Goal: Task Accomplishment & Management: Use online tool/utility

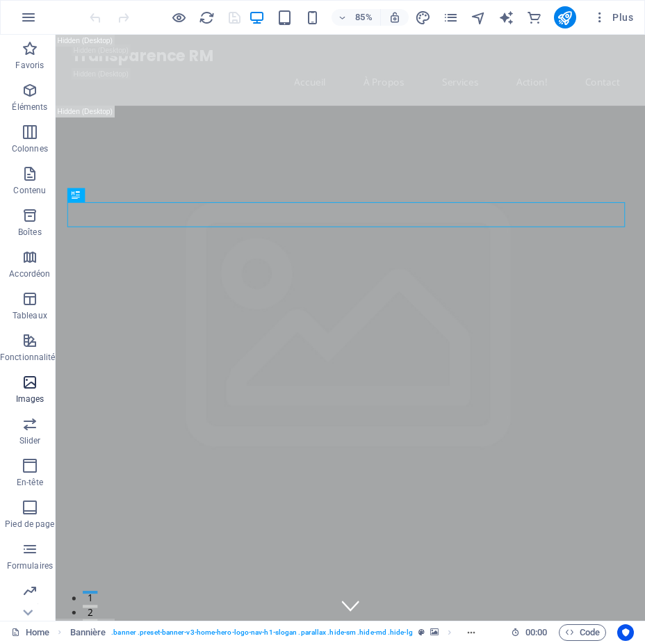
click at [19, 389] on span "Images" at bounding box center [30, 390] width 60 height 33
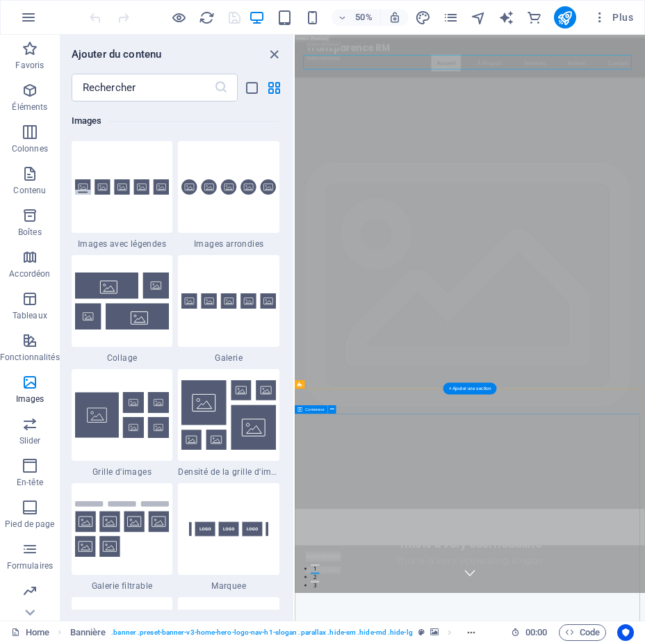
scroll to position [556, 0]
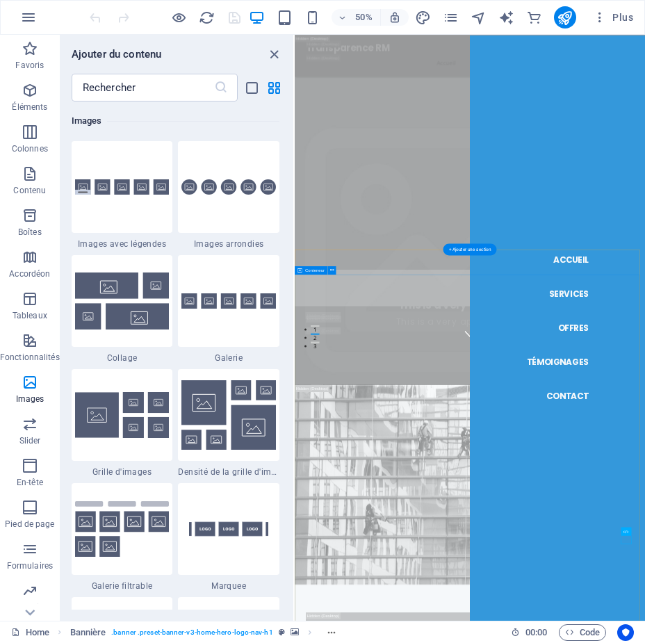
click at [131, 382] on div at bounding box center [123, 415] width 102 height 92
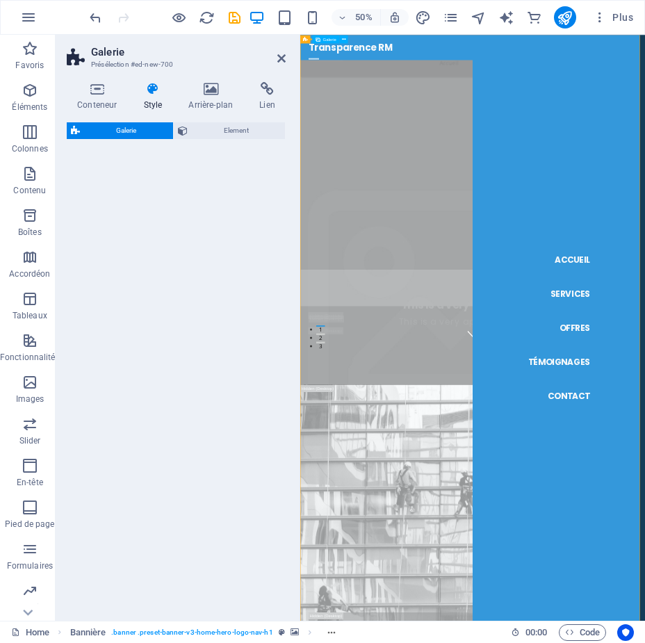
select select "rem"
select select "preset-gallery-v3-grid"
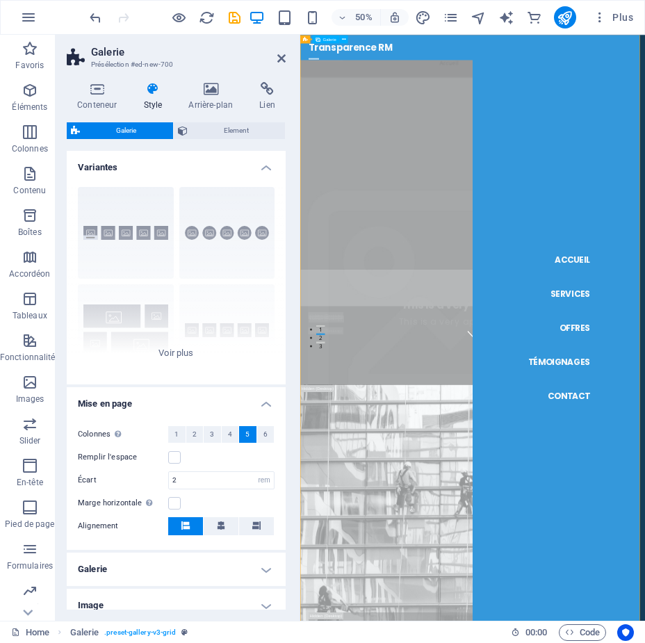
scroll to position [2962, 0]
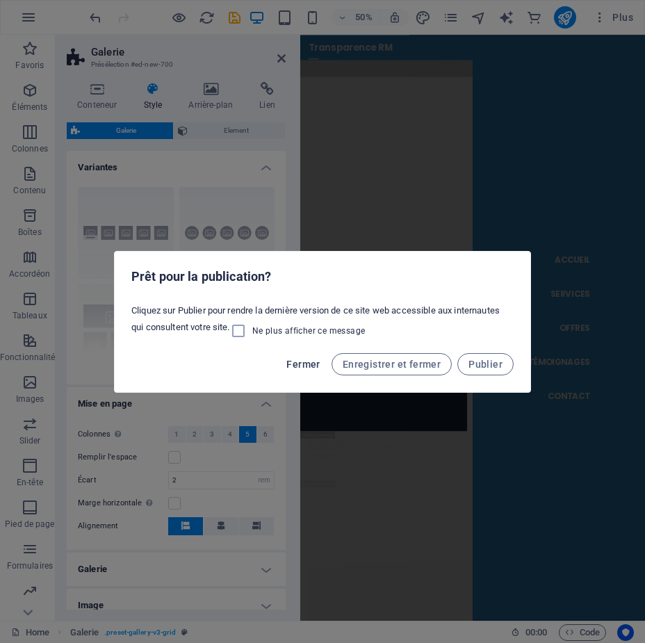
click at [305, 365] on span "Fermer" at bounding box center [302, 364] width 33 height 11
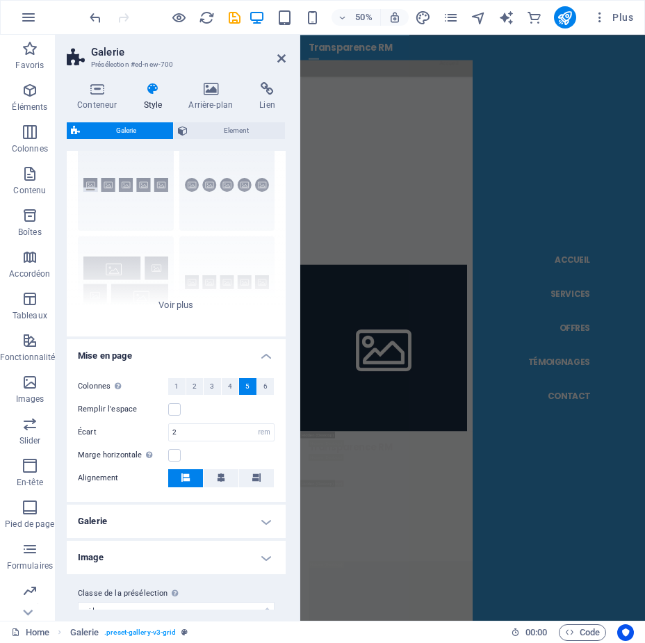
scroll to position [68, 0]
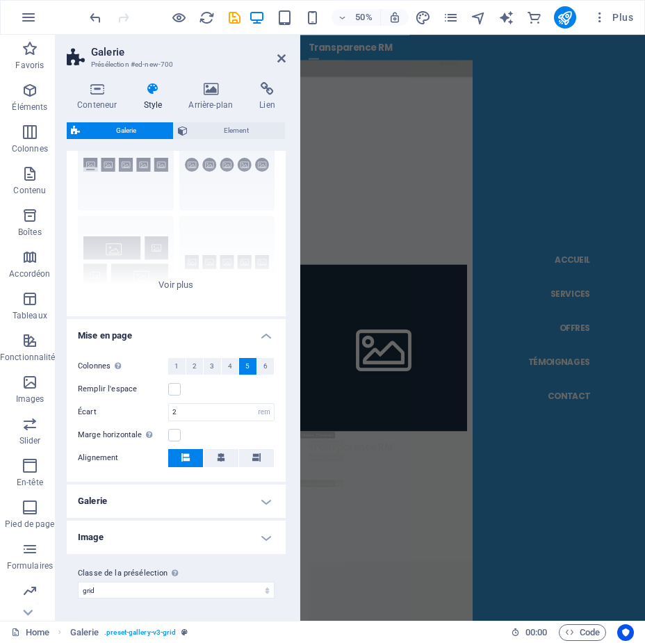
click at [261, 501] on h4 "Galerie" at bounding box center [176, 501] width 219 height 33
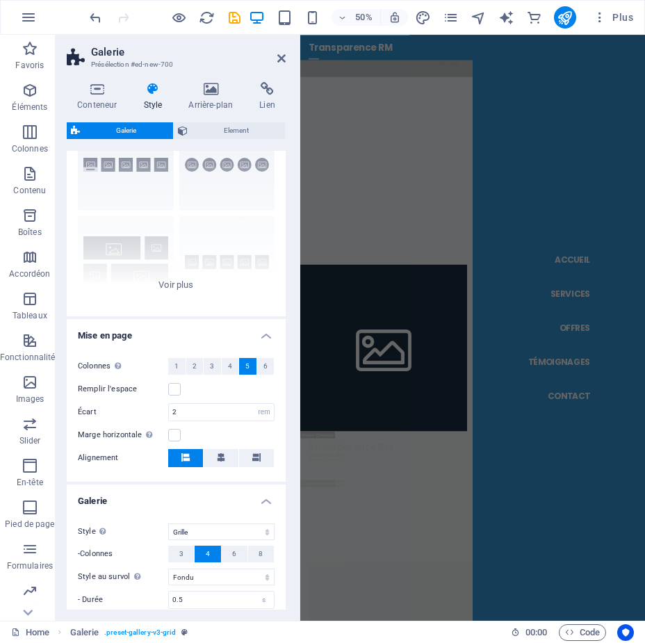
scroll to position [197, 0]
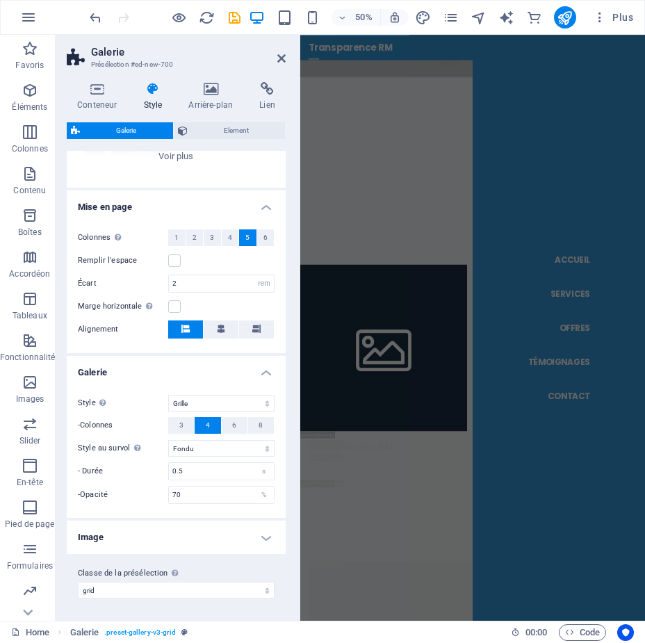
click at [270, 539] on h4 "Image" at bounding box center [176, 537] width 219 height 33
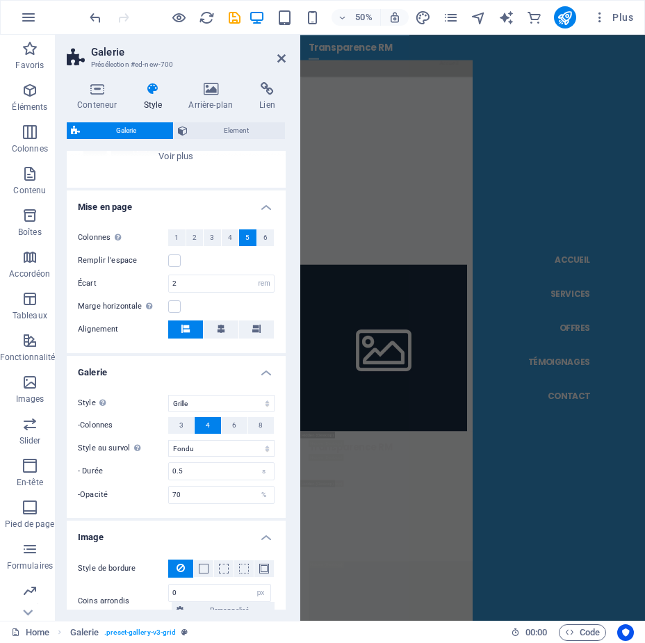
scroll to position [298, 0]
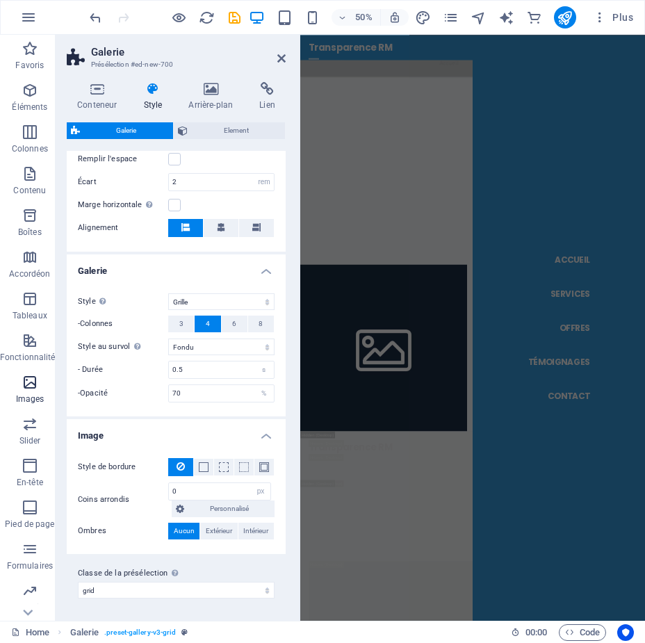
click at [26, 381] on icon "button" at bounding box center [30, 382] width 17 height 17
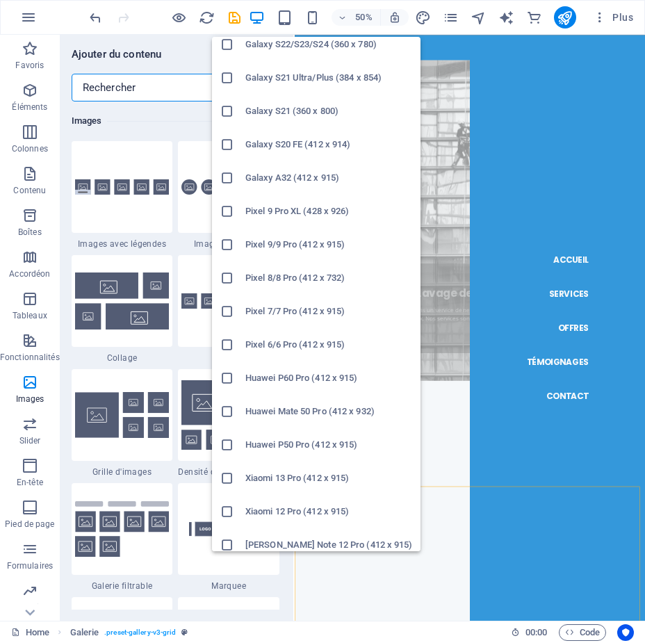
scroll to position [587, 0]
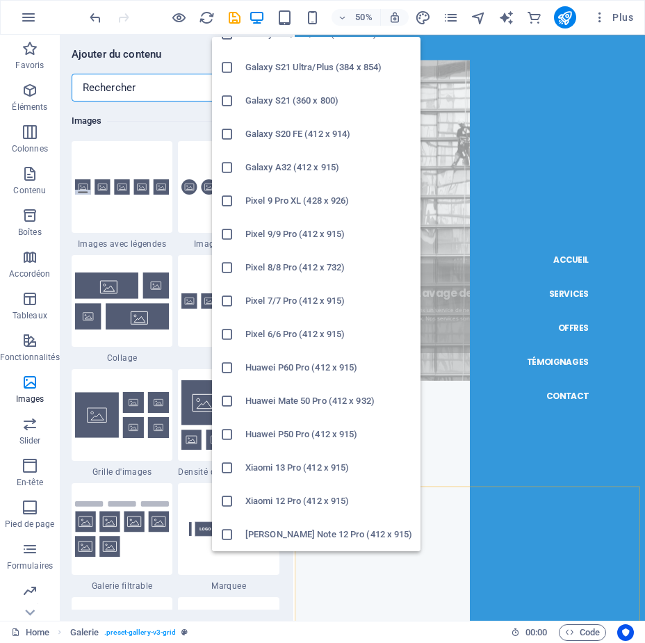
click at [230, 230] on icon at bounding box center [227, 234] width 14 height 14
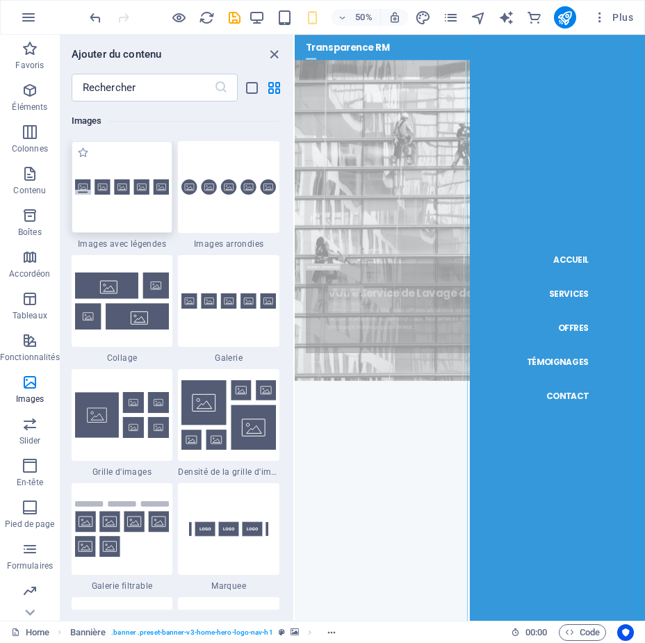
click at [127, 182] on img at bounding box center [122, 186] width 95 height 15
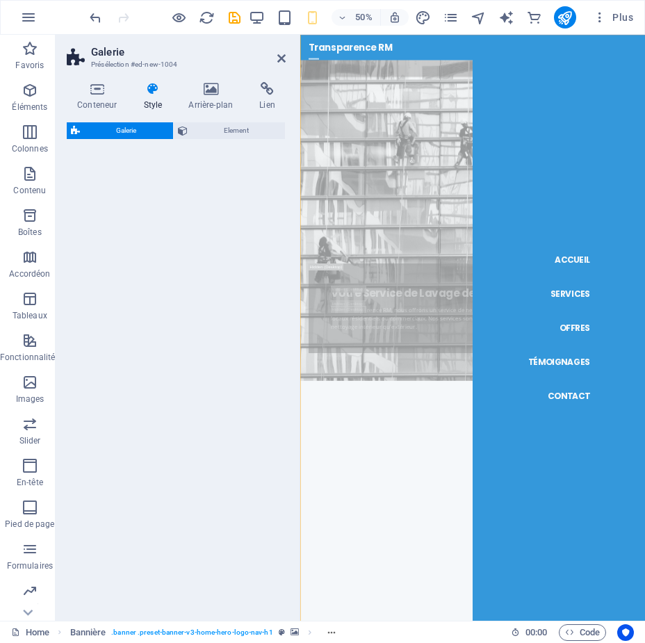
select select "rem"
select select "preset-gallery-v3-captions"
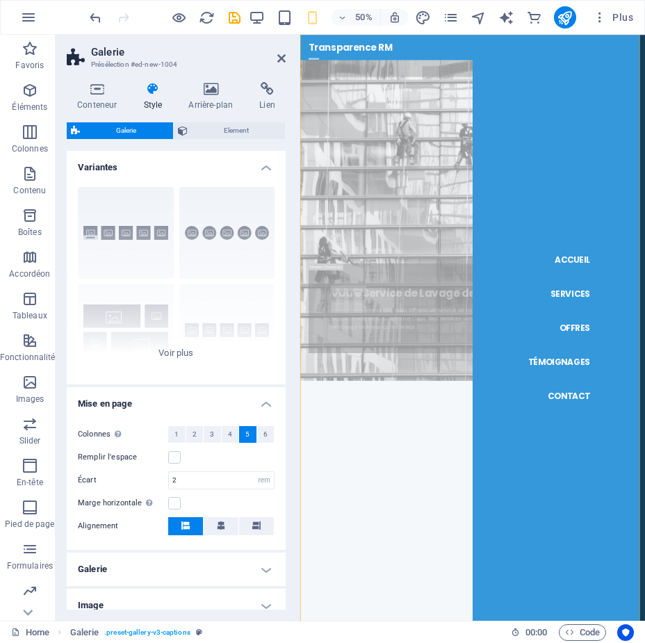
scroll to position [2962, 0]
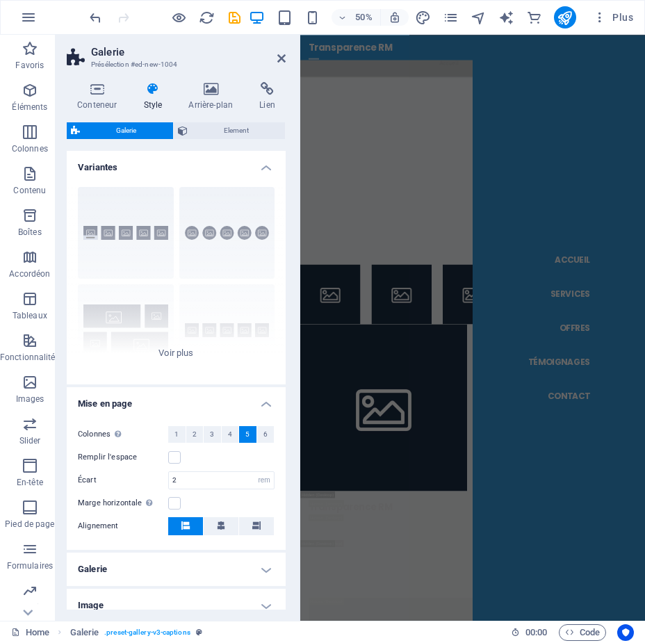
click at [112, 58] on h3 "Présélection #ed-new-1004" at bounding box center [174, 64] width 167 height 13
click at [213, 85] on icon at bounding box center [210, 89] width 65 height 14
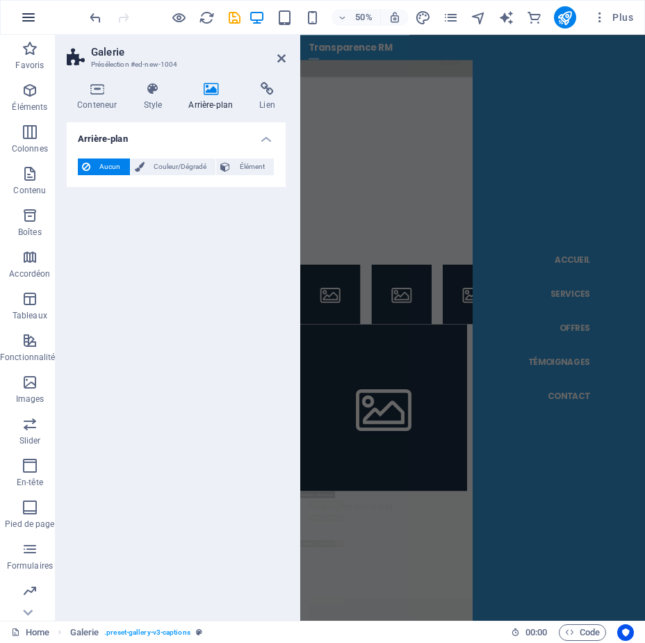
click at [30, 18] on icon "button" at bounding box center [28, 17] width 17 height 17
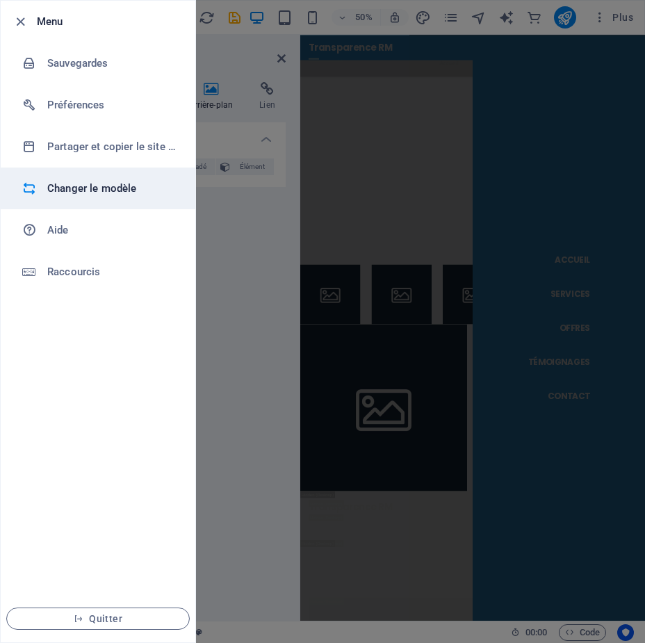
click at [112, 189] on h6 "Changer le modèle" at bounding box center [111, 188] width 129 height 17
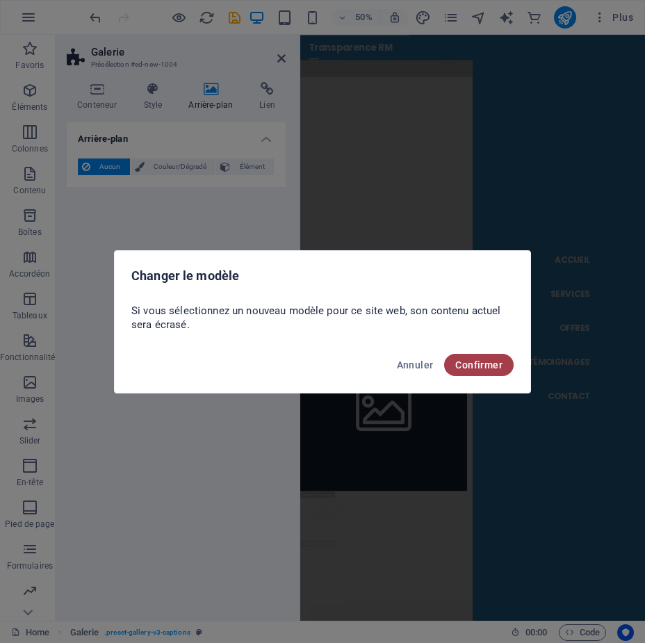
click at [490, 365] on span "Confirmer" at bounding box center [478, 364] width 47 height 11
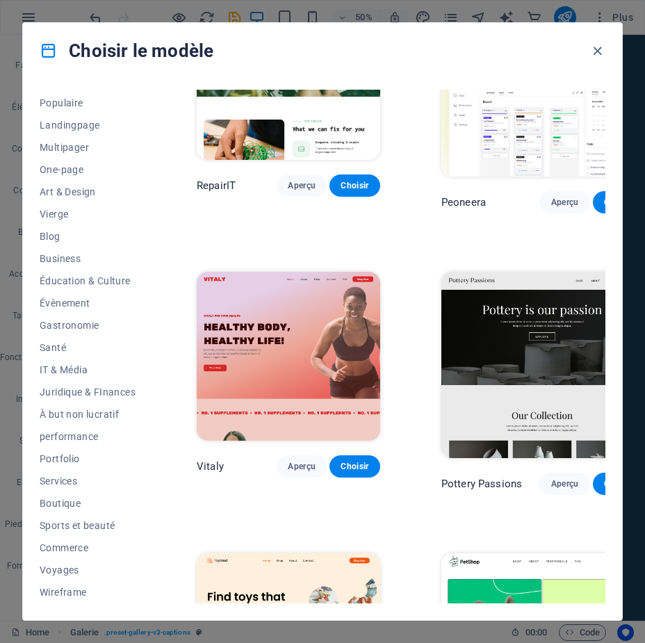
scroll to position [487, 0]
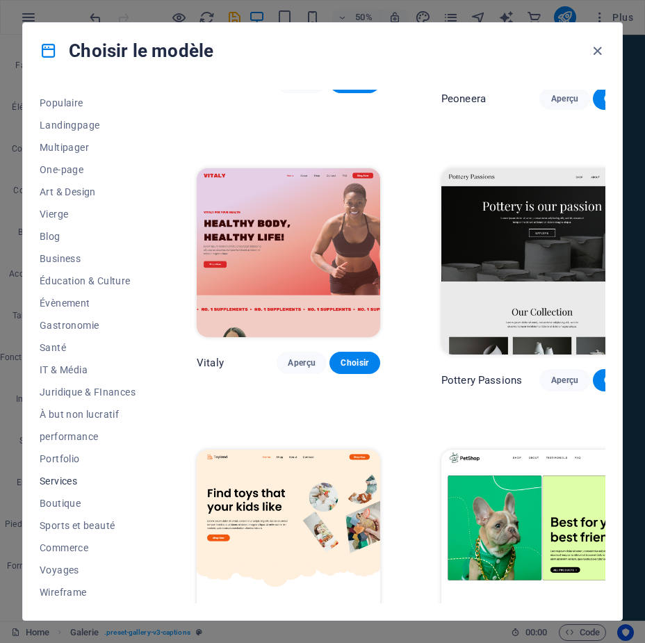
click at [74, 474] on button "Services" at bounding box center [88, 481] width 96 height 22
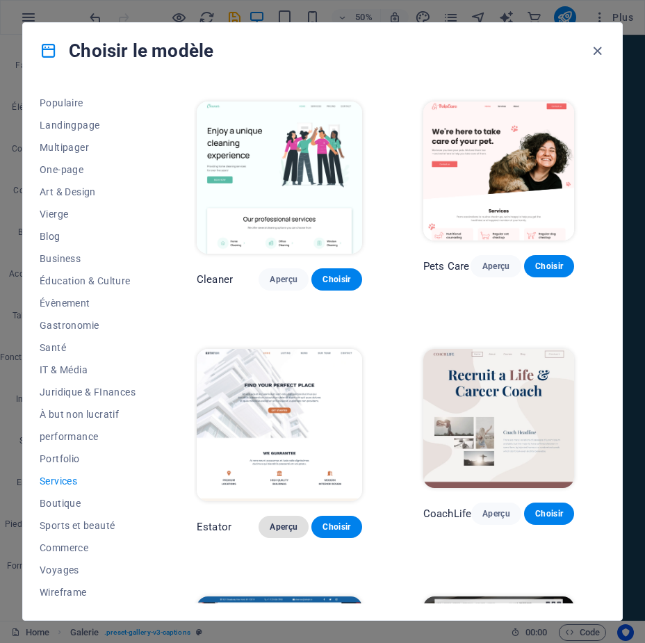
click at [281, 526] on span "Aperçu" at bounding box center [284, 527] width 28 height 11
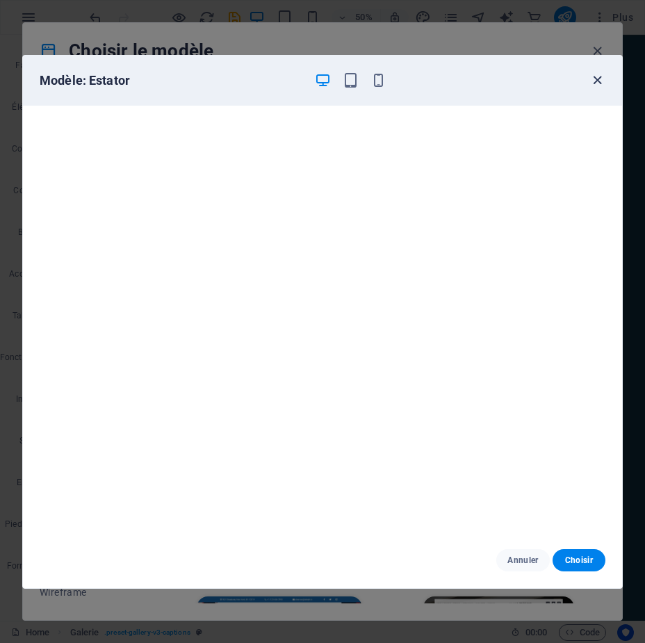
click at [599, 80] on icon "button" at bounding box center [598, 80] width 16 height 16
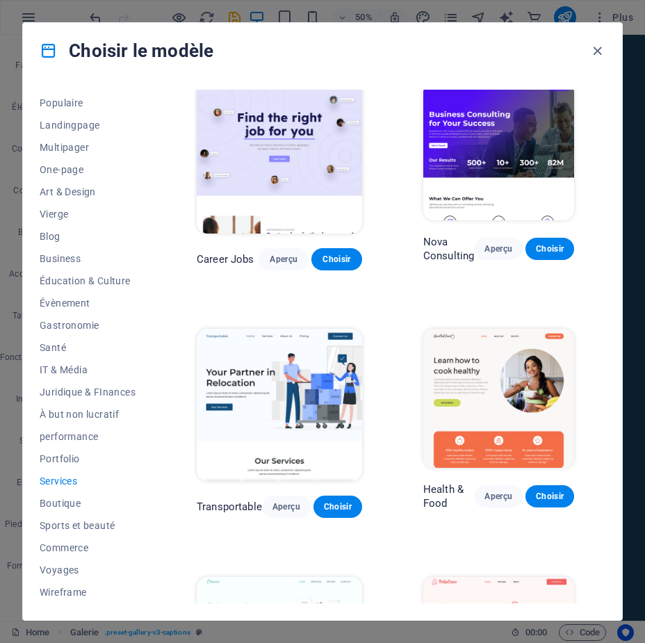
scroll to position [0, 0]
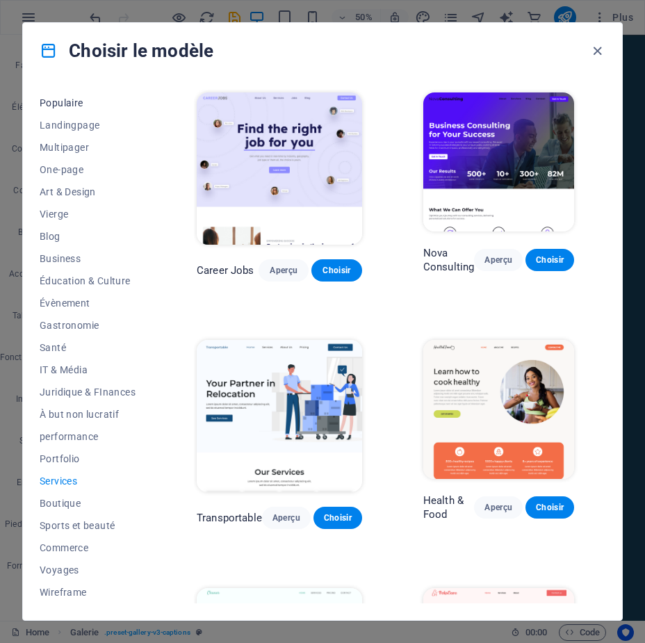
click at [43, 96] on button "Populaire" at bounding box center [88, 103] width 96 height 22
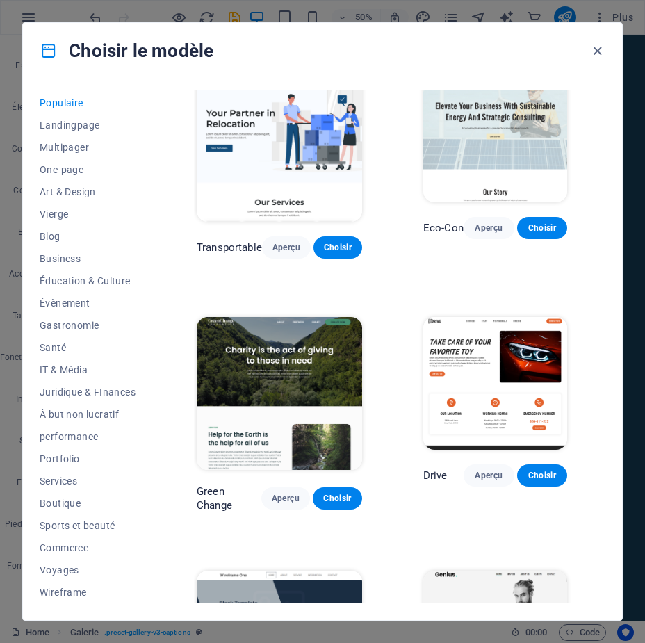
scroll to position [455, 0]
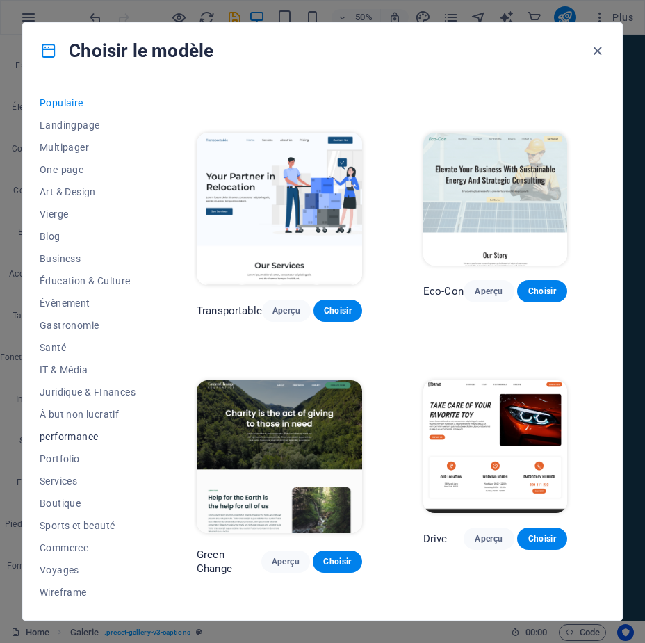
click at [65, 432] on span "performance" at bounding box center [88, 436] width 96 height 11
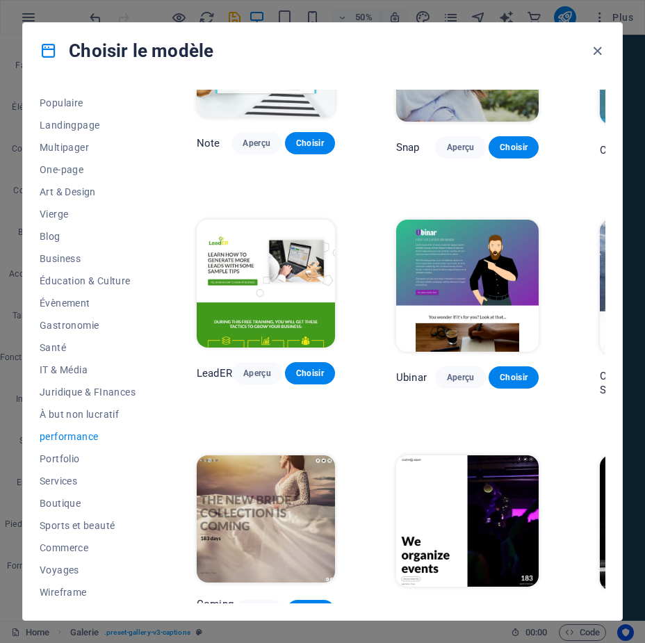
scroll to position [836, 0]
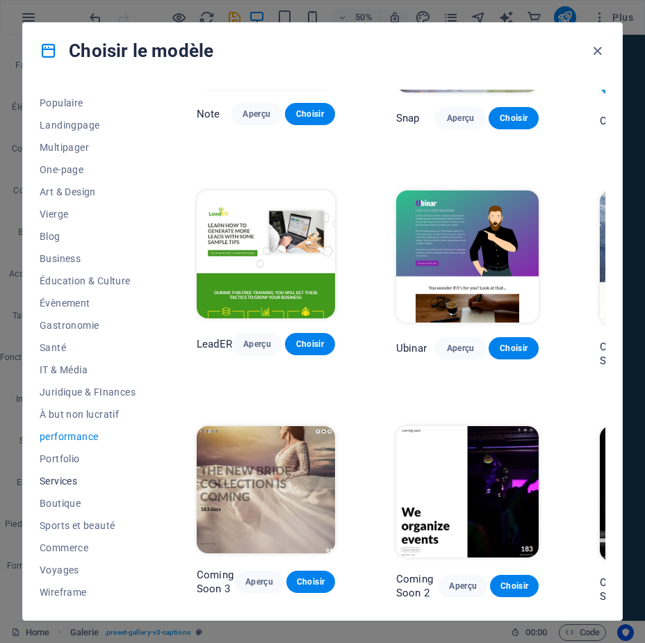
click at [51, 480] on span "Services" at bounding box center [88, 481] width 96 height 11
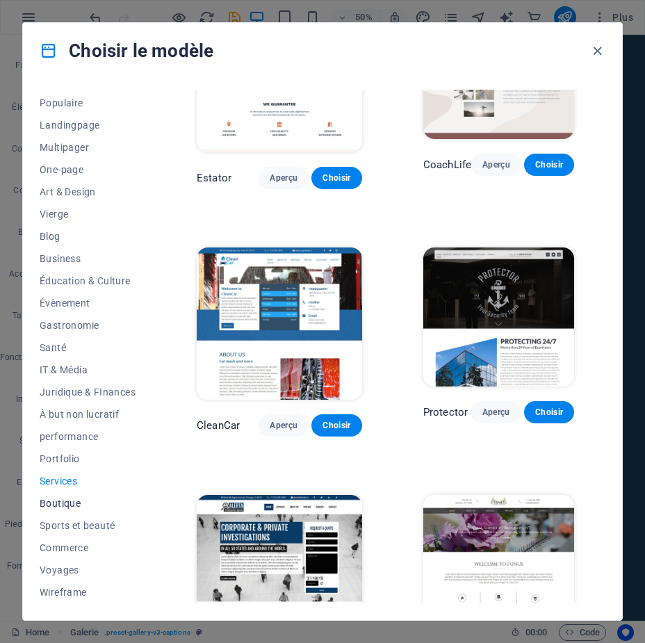
click at [58, 506] on span "Boutique" at bounding box center [88, 503] width 96 height 11
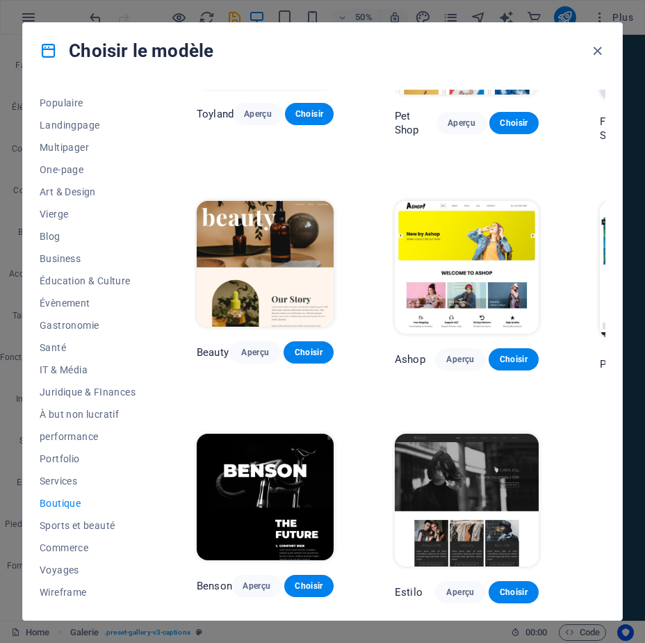
scroll to position [0, 0]
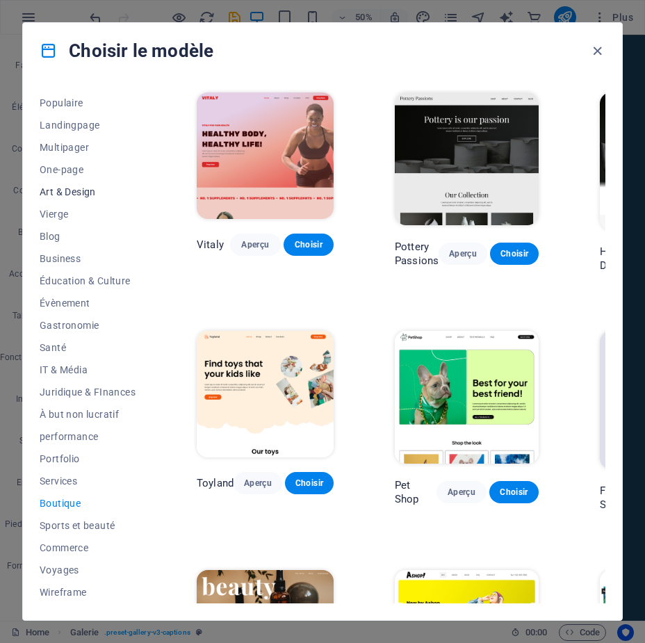
click at [74, 187] on span "Art & Design" at bounding box center [88, 191] width 96 height 11
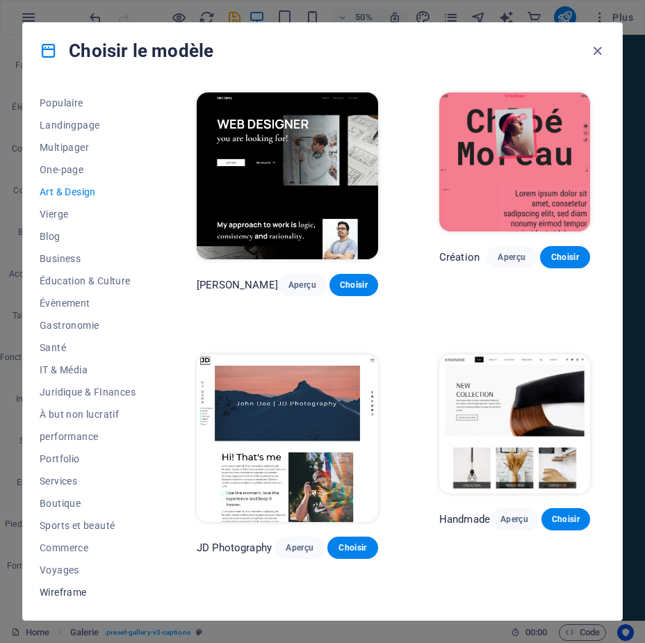
click at [70, 589] on span "Wireframe" at bounding box center [88, 592] width 96 height 11
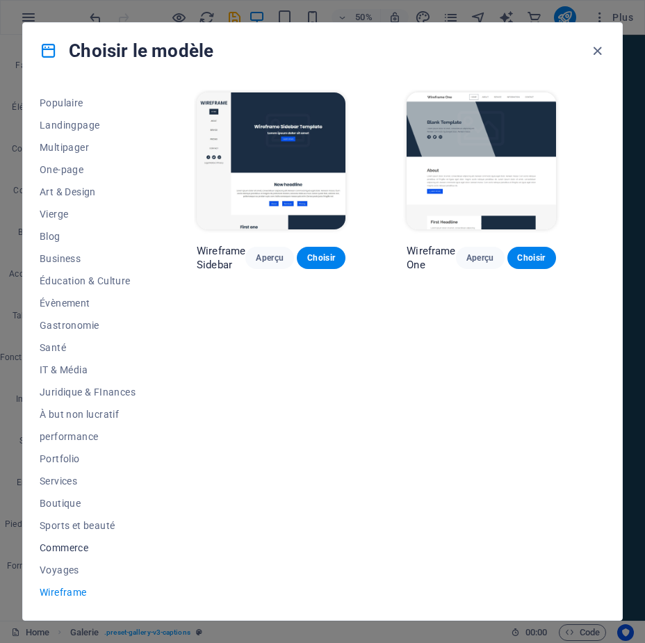
click at [54, 549] on span "Commerce" at bounding box center [88, 547] width 96 height 11
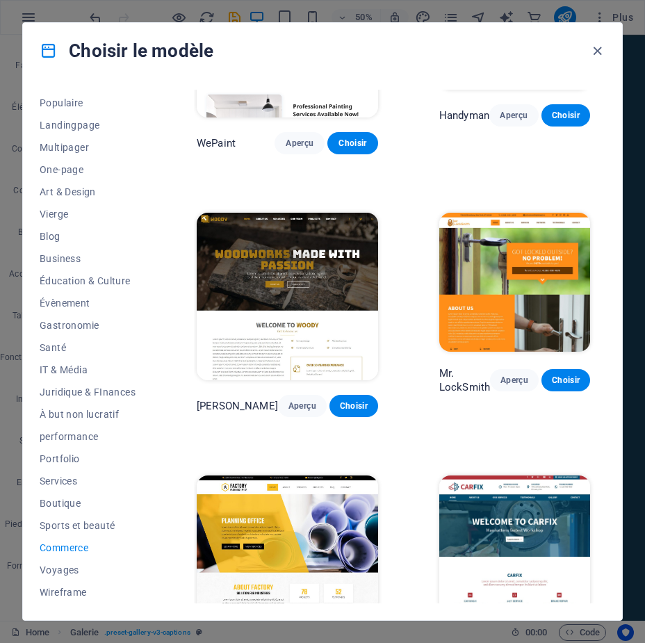
scroll to position [150, 0]
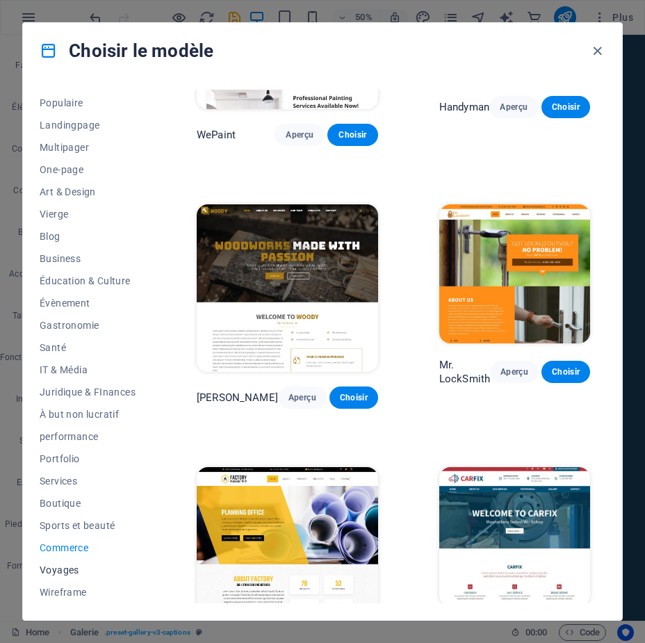
click at [56, 562] on button "Voyages" at bounding box center [88, 570] width 96 height 22
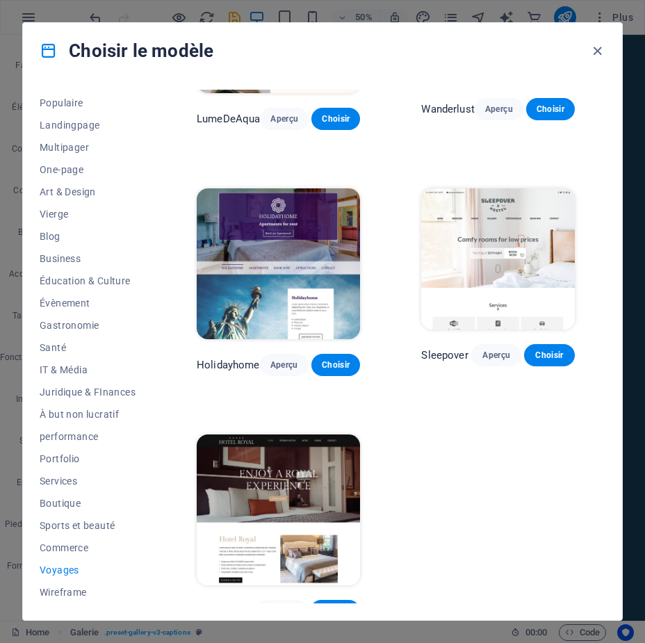
scroll to position [0, 0]
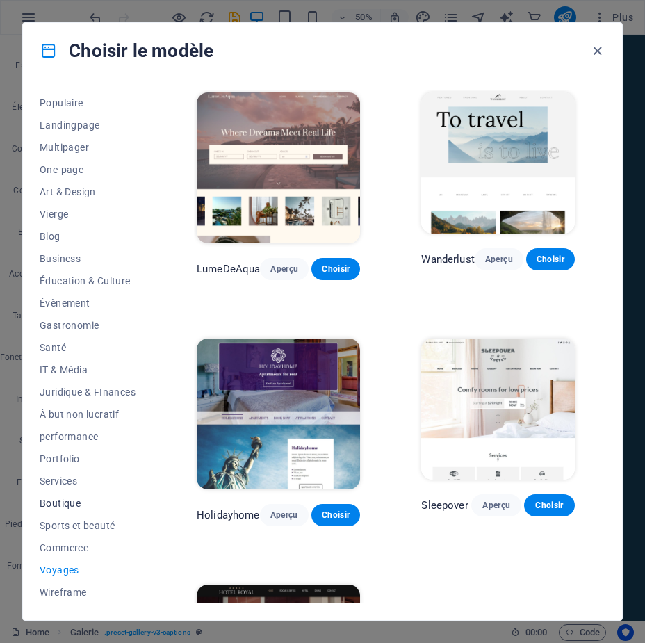
click at [60, 507] on span "Boutique" at bounding box center [88, 503] width 96 height 11
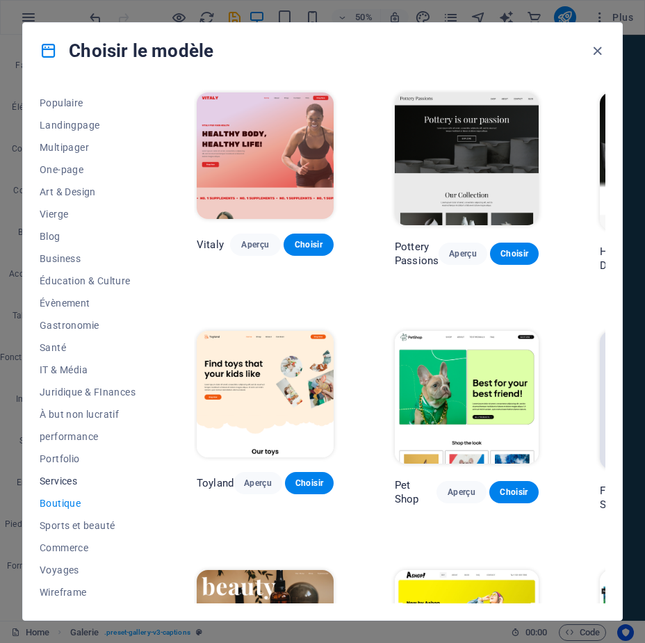
click at [59, 478] on span "Services" at bounding box center [88, 481] width 96 height 11
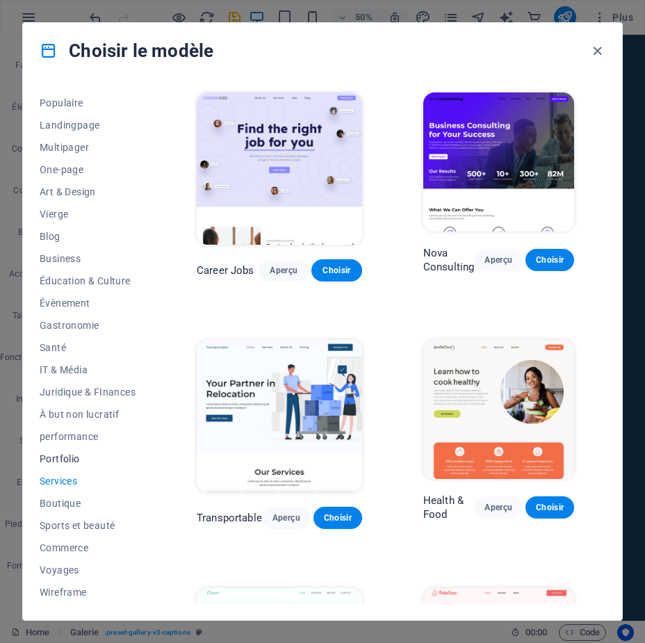
click at [56, 461] on span "Portfolio" at bounding box center [88, 458] width 96 height 11
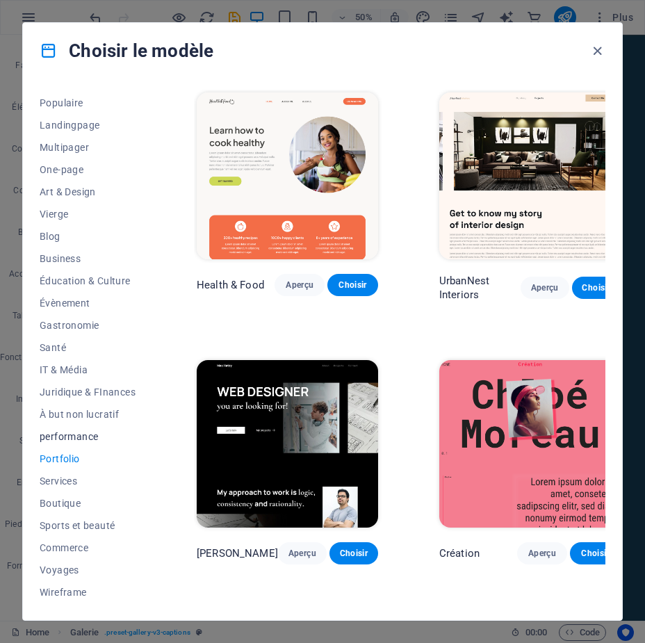
click at [60, 437] on span "performance" at bounding box center [88, 436] width 96 height 11
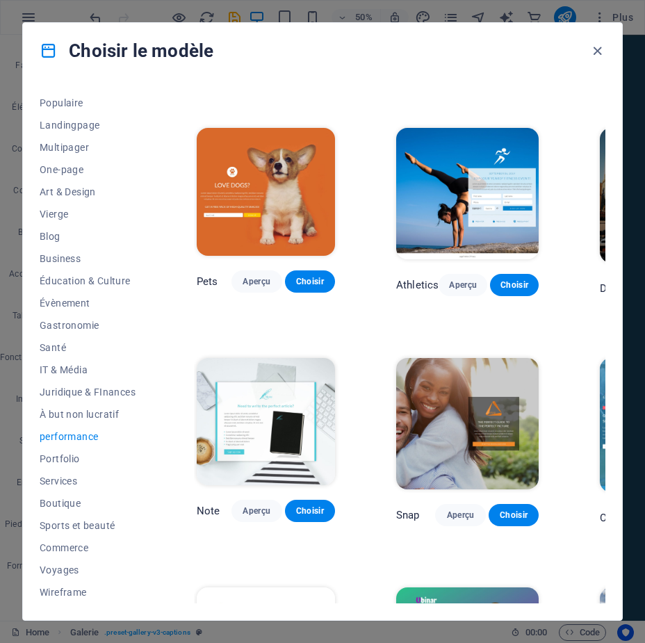
scroll to position [556, 0]
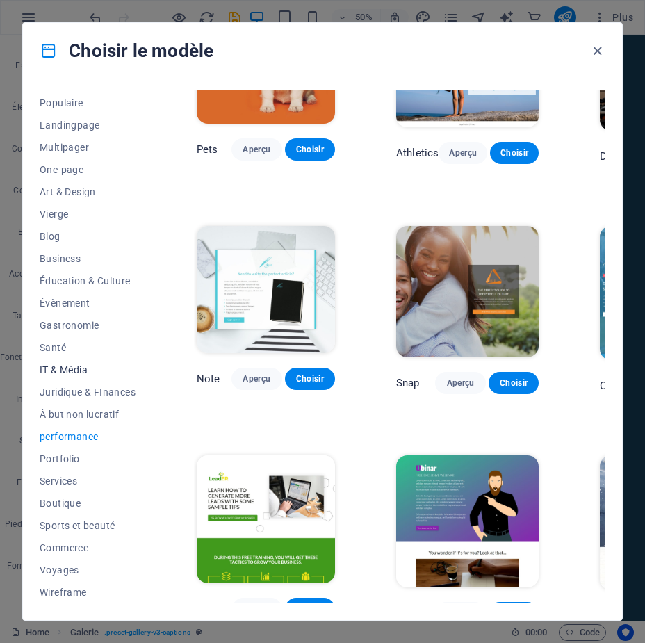
click at [52, 367] on span "IT & Média" at bounding box center [88, 369] width 96 height 11
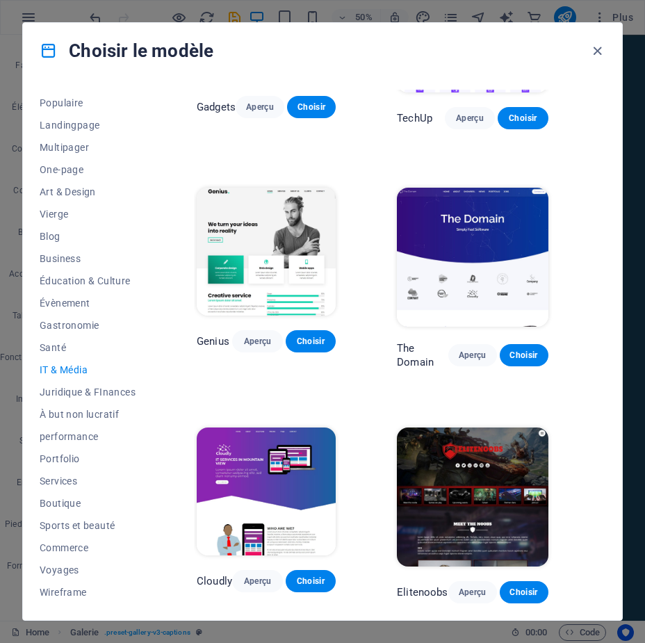
scroll to position [0, 0]
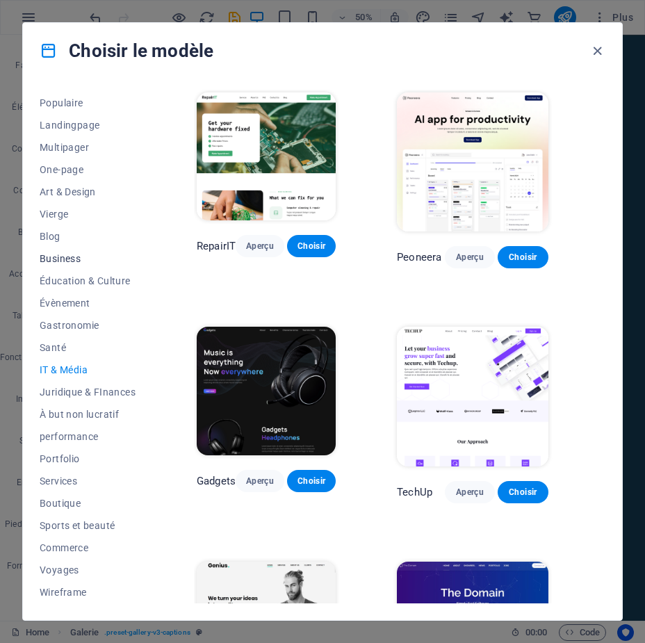
click at [47, 252] on button "Business" at bounding box center [88, 259] width 96 height 22
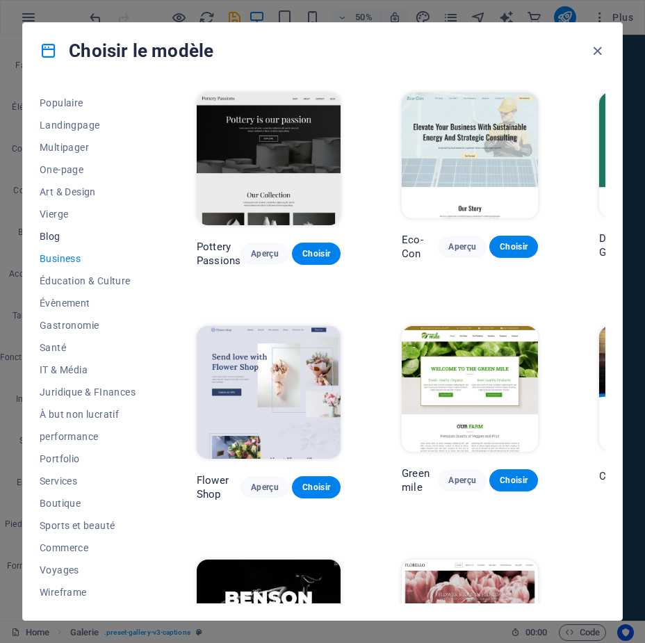
click at [51, 232] on span "Blog" at bounding box center [88, 236] width 96 height 11
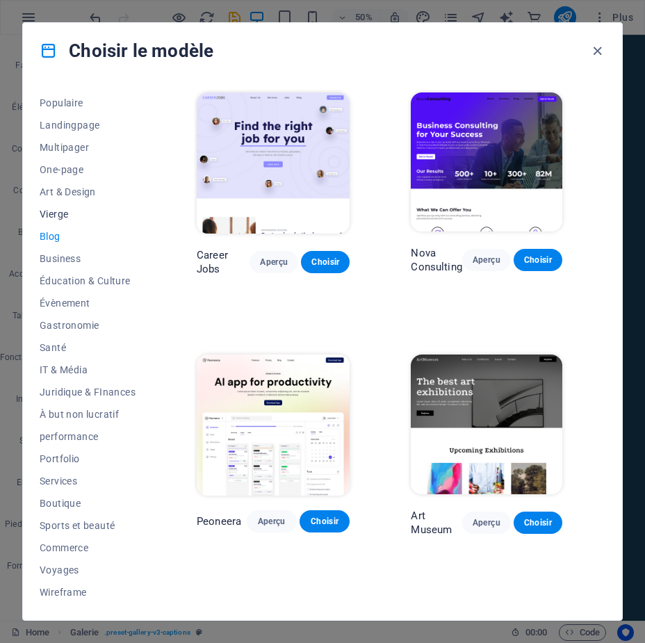
click at [51, 217] on span "Vierge" at bounding box center [88, 214] width 96 height 11
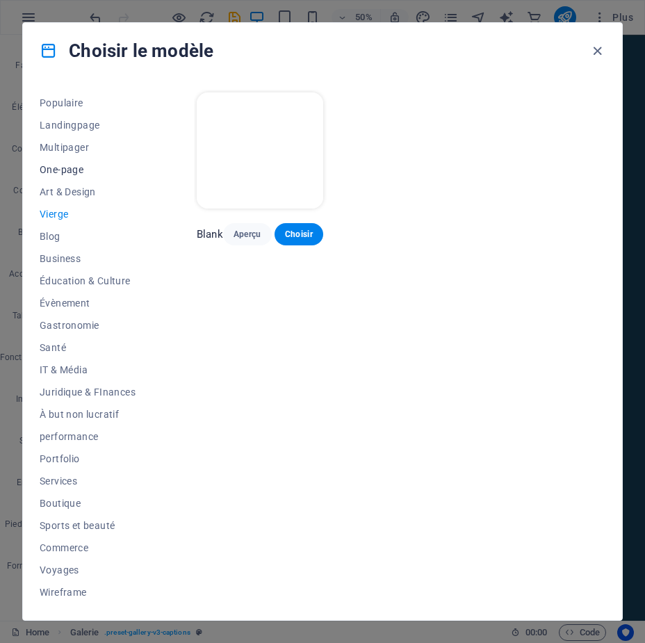
click at [50, 168] on span "One-page" at bounding box center [88, 169] width 96 height 11
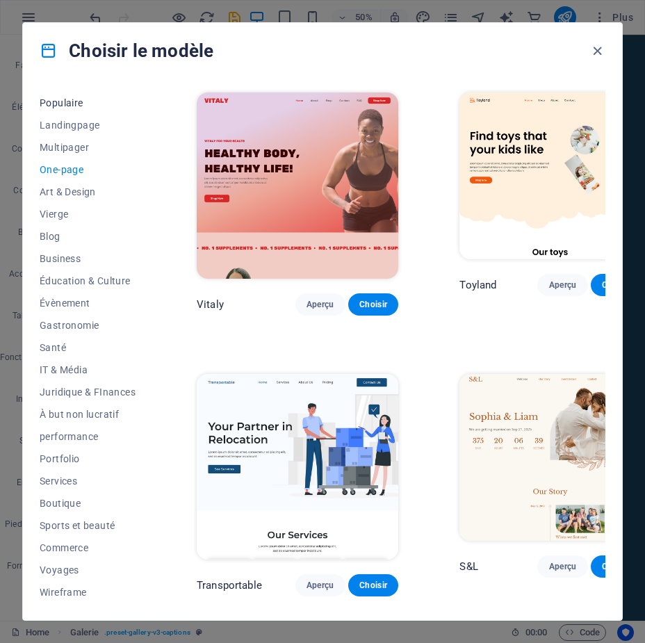
click at [50, 104] on span "Populaire" at bounding box center [88, 102] width 96 height 11
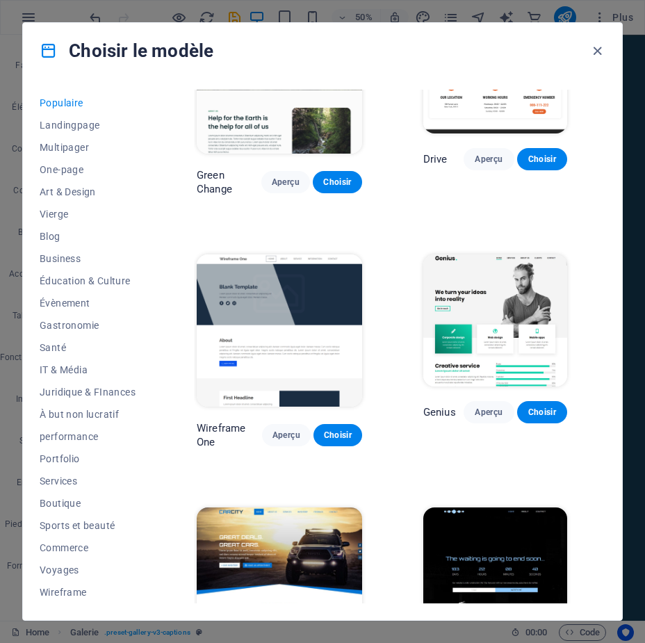
scroll to position [941, 0]
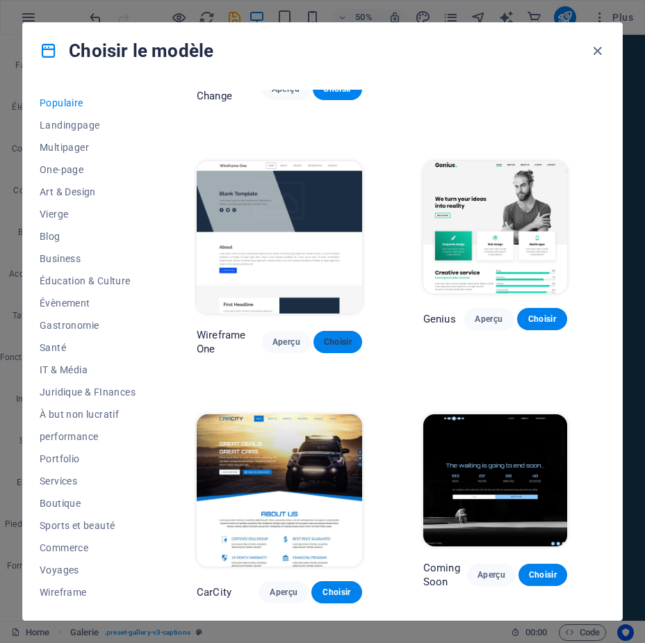
click at [346, 337] on span "Choisir" at bounding box center [338, 342] width 26 height 11
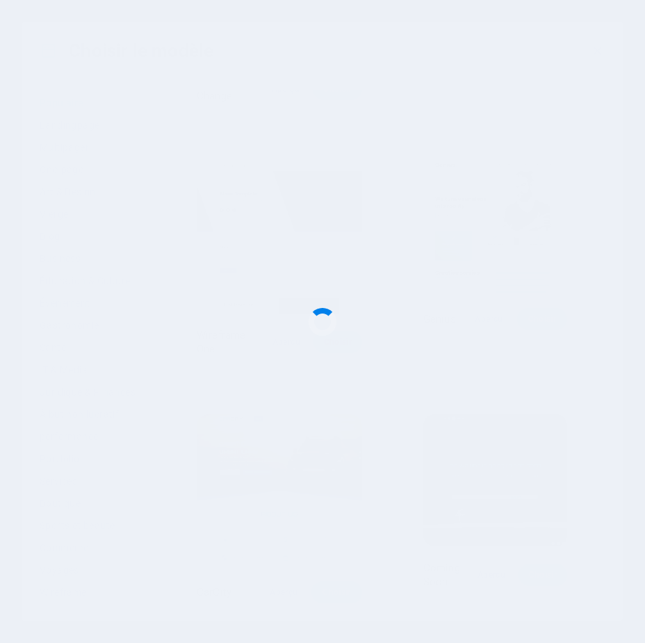
checkbox input "false"
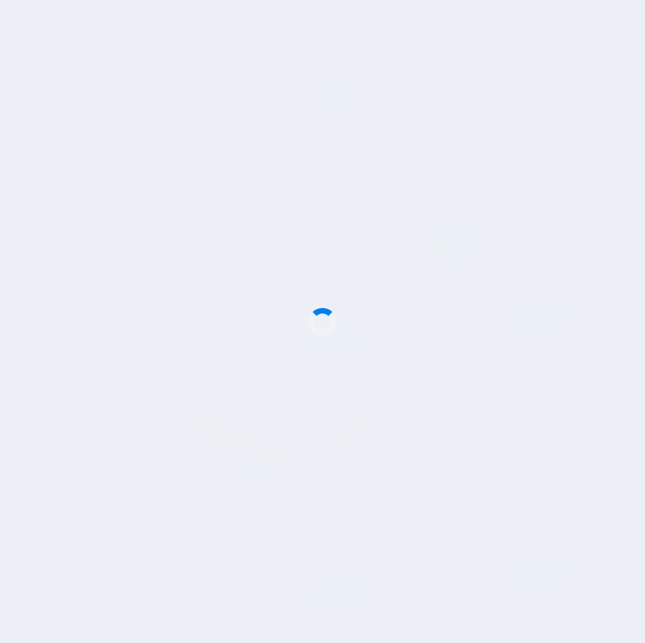
checkbox input "false"
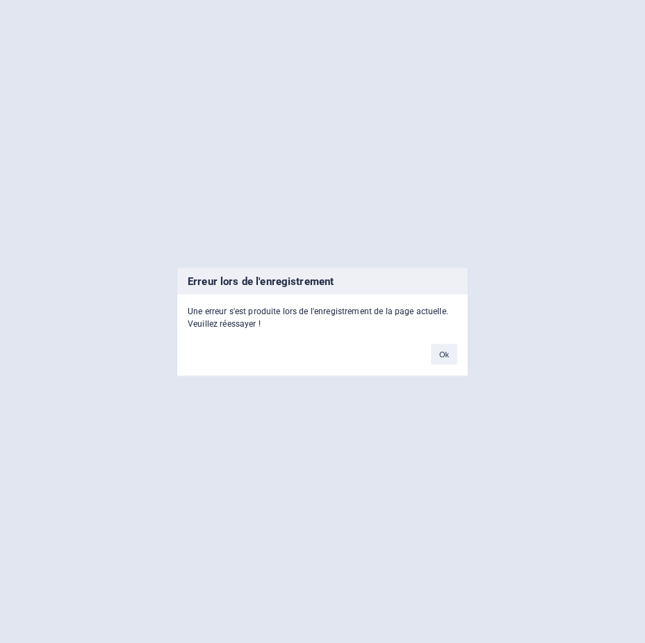
click at [451, 351] on button "Ok" at bounding box center [444, 353] width 26 height 21
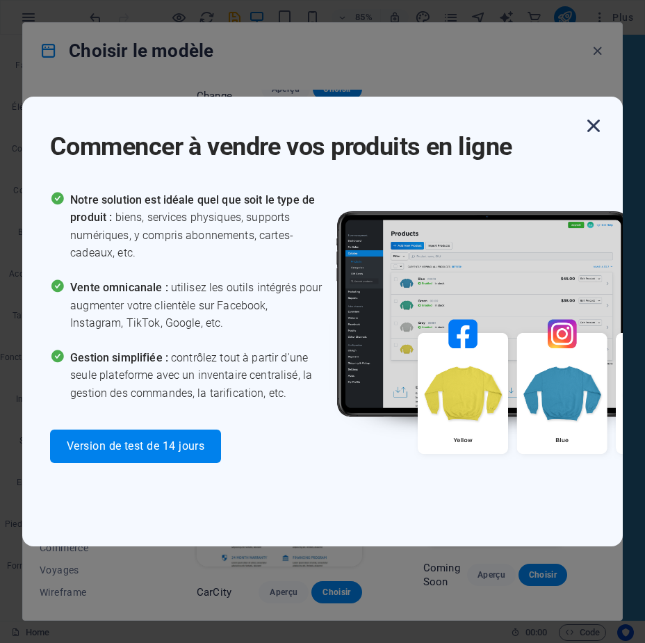
click at [595, 120] on icon "button" at bounding box center [593, 125] width 25 height 25
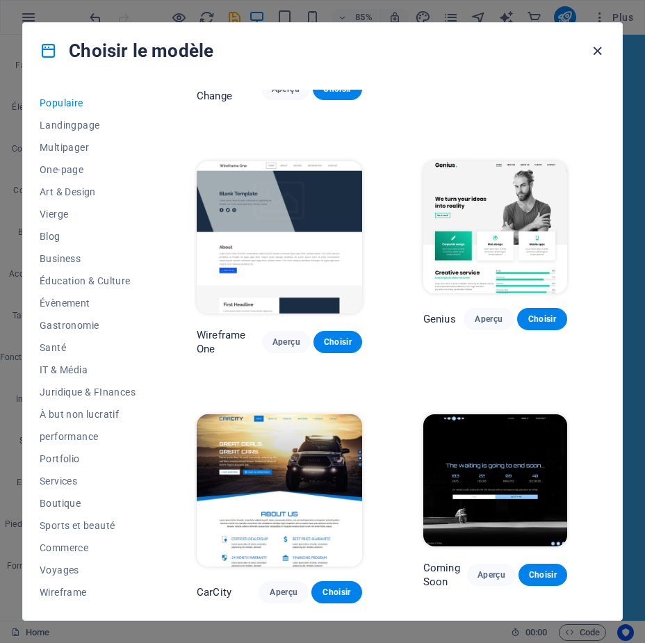
click at [597, 49] on icon "button" at bounding box center [598, 51] width 16 height 16
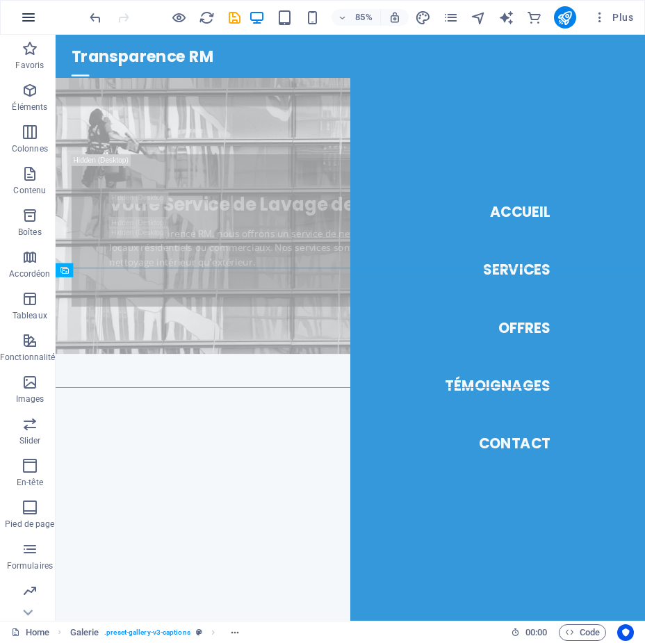
click at [33, 20] on icon "button" at bounding box center [28, 17] width 17 height 17
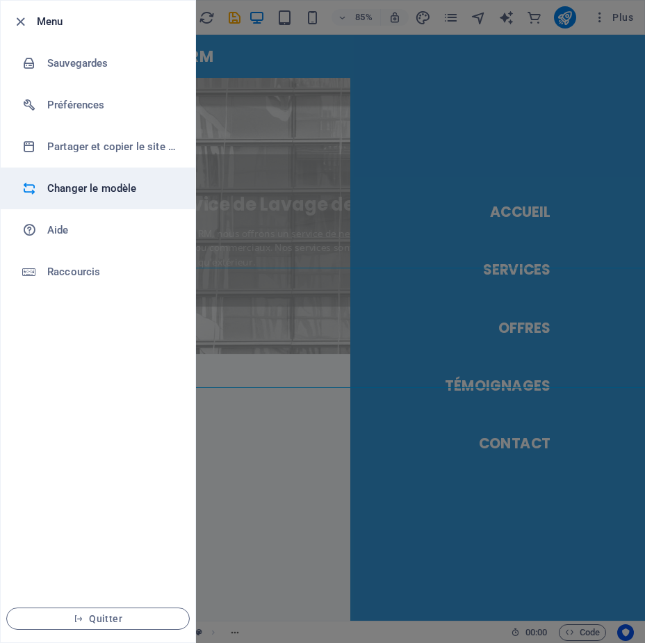
click at [74, 186] on h6 "Changer le modèle" at bounding box center [111, 188] width 129 height 17
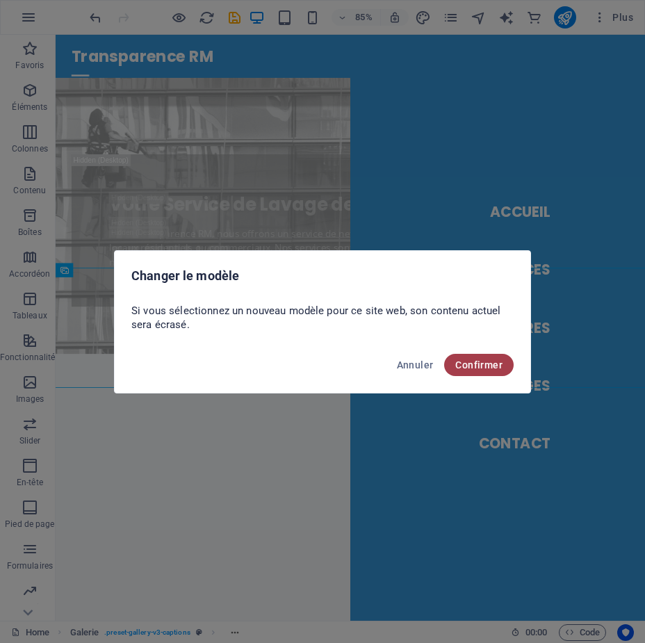
click at [483, 367] on span "Confirmer" at bounding box center [478, 364] width 47 height 11
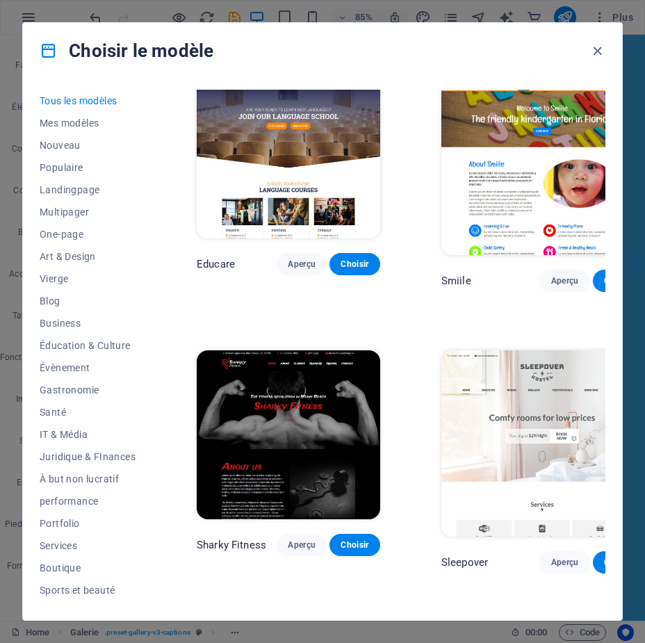
scroll to position [9623, 0]
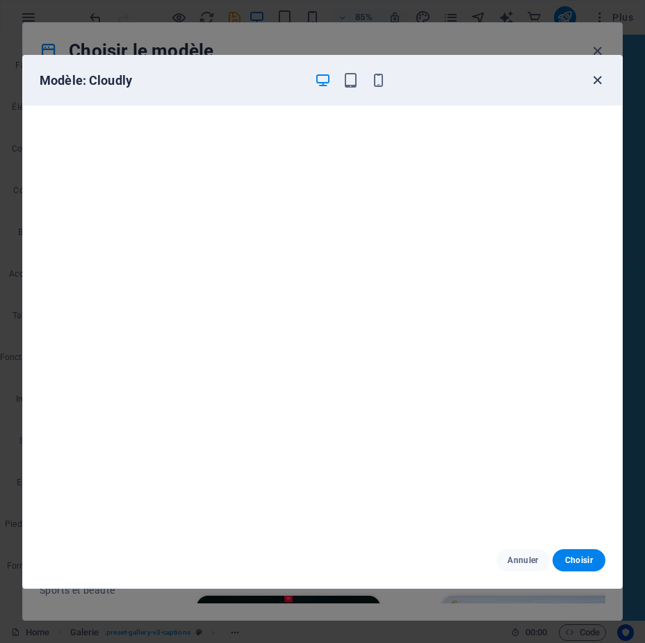
click at [593, 80] on icon "button" at bounding box center [598, 80] width 16 height 16
